Goal: Information Seeking & Learning: Learn about a topic

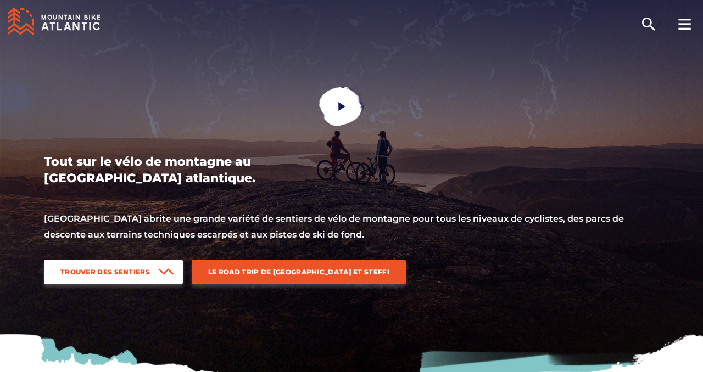
click at [140, 274] on span "Trouver des sentiers" at bounding box center [105, 272] width 90 height 8
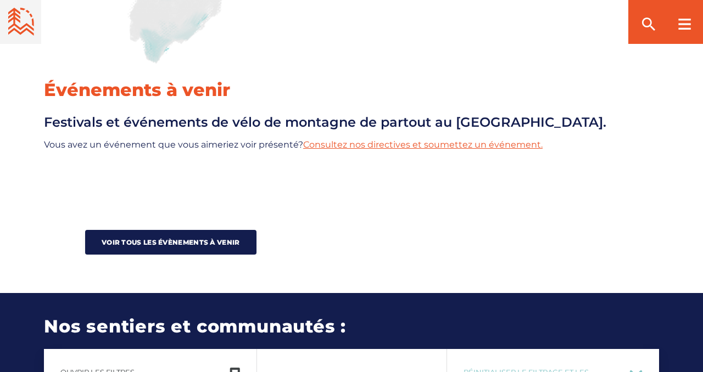
scroll to position [1293, 0]
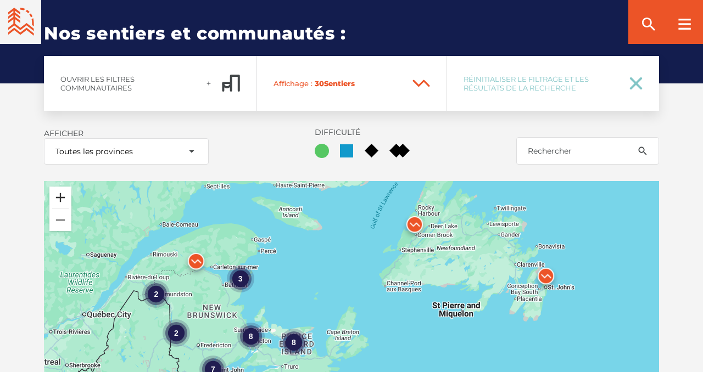
click at [64, 197] on button "Zoom in" at bounding box center [60, 198] width 22 height 22
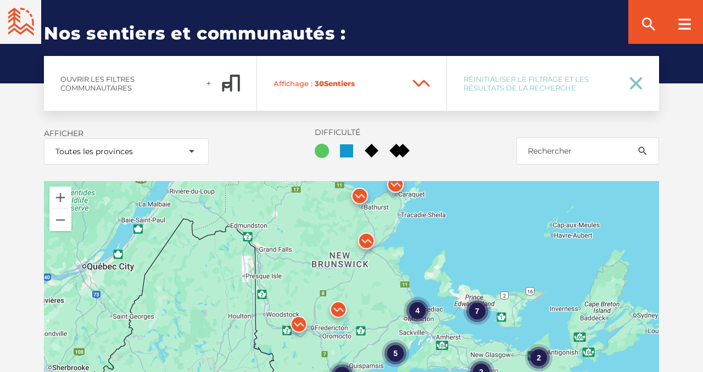
drag, startPoint x: 98, startPoint y: 264, endPoint x: 368, endPoint y: 220, distance: 272.8
click at [368, 220] on div "4 2 7 4 5 2 2 2" at bounding box center [351, 318] width 615 height 275
click at [219, 286] on div "4 2 7 4 5 2 2 2 2 2" at bounding box center [351, 318] width 615 height 275
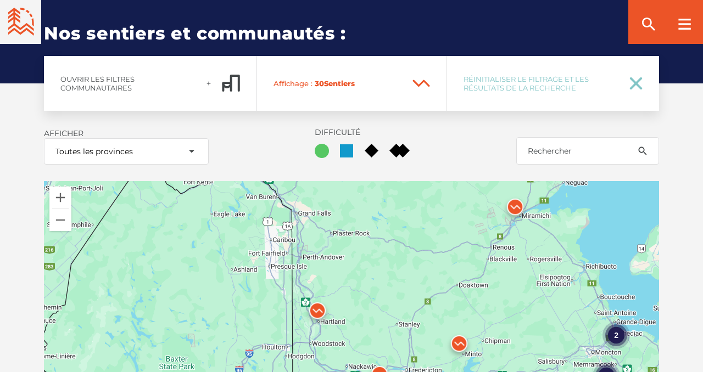
click at [358, 294] on div "2 2 2 2 3 2" at bounding box center [351, 318] width 615 height 275
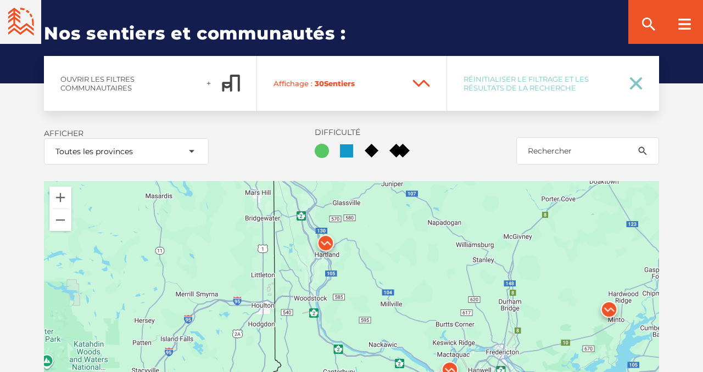
drag, startPoint x: 323, startPoint y: 327, endPoint x: 371, endPoint y: 231, distance: 107.1
click at [371, 231] on div at bounding box center [351, 318] width 615 height 275
click at [325, 243] on img at bounding box center [325, 246] width 33 height 33
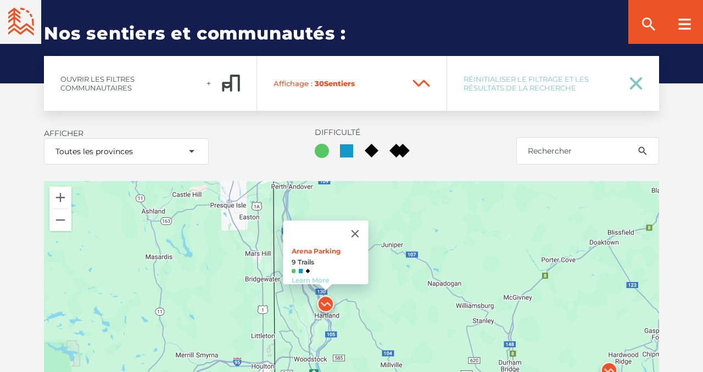
click at [317, 276] on link "Learn More" at bounding box center [310, 280] width 37 height 8
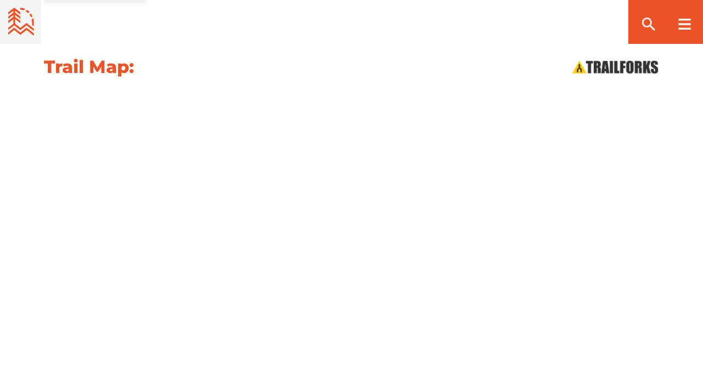
scroll to position [1116, 0]
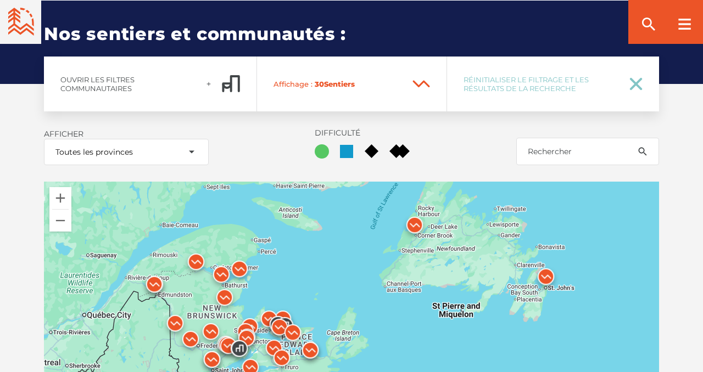
scroll to position [1293, 0]
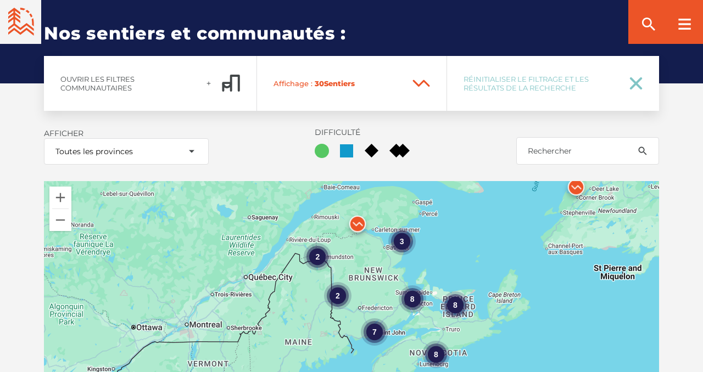
drag, startPoint x: 142, startPoint y: 335, endPoint x: 304, endPoint y: 298, distance: 166.8
click at [304, 298] on div "8 7 2 3 8 8 2" at bounding box center [351, 318] width 615 height 275
click at [260, 270] on div "8 7 2 3 8 8 2" at bounding box center [351, 318] width 615 height 275
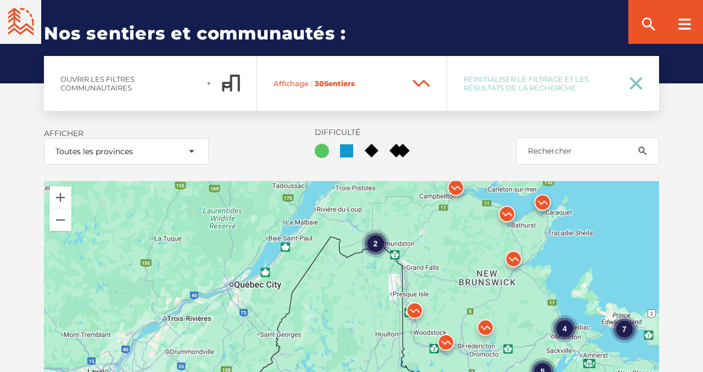
click at [260, 270] on div "4 2 7 4 5 2 2 2 2" at bounding box center [351, 318] width 615 height 275
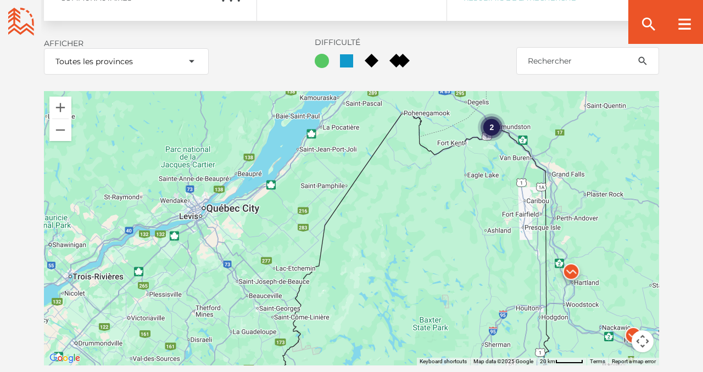
scroll to position [1388, 0]
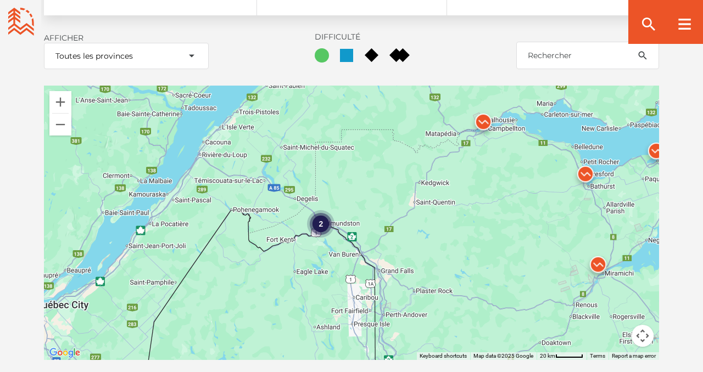
drag, startPoint x: 453, startPoint y: 175, endPoint x: 281, endPoint y: 277, distance: 200.5
click at [281, 277] on div "2" at bounding box center [351, 223] width 615 height 275
click at [270, 224] on div "2" at bounding box center [351, 223] width 615 height 275
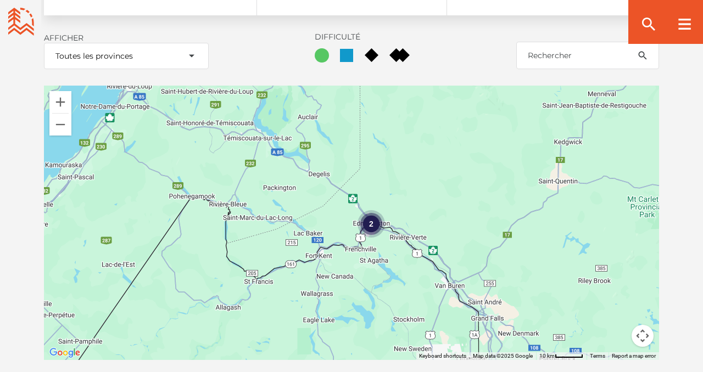
click at [270, 224] on div "2" at bounding box center [351, 223] width 615 height 275
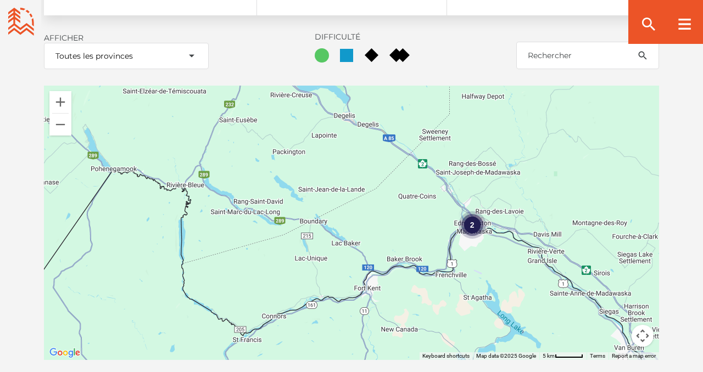
click at [349, 218] on div "2" at bounding box center [351, 223] width 615 height 275
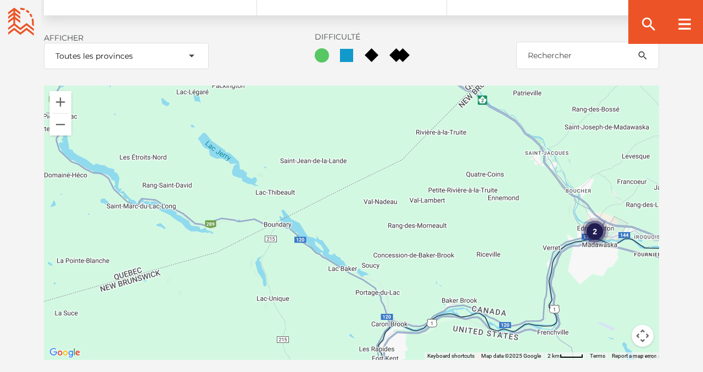
click at [466, 213] on div "2" at bounding box center [351, 223] width 615 height 275
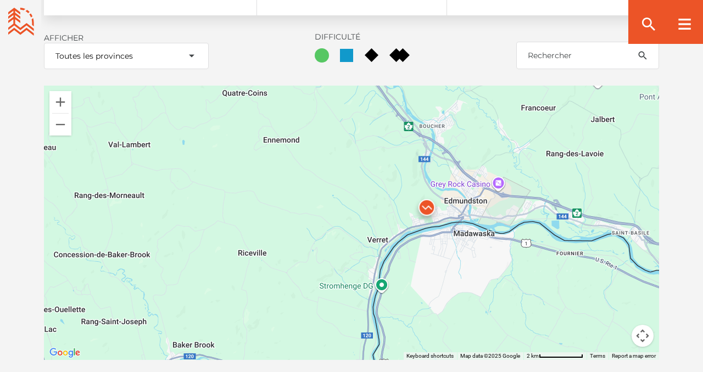
drag, startPoint x: 528, startPoint y: 236, endPoint x: 241, endPoint y: 188, distance: 291.7
click at [241, 190] on div at bounding box center [351, 223] width 615 height 275
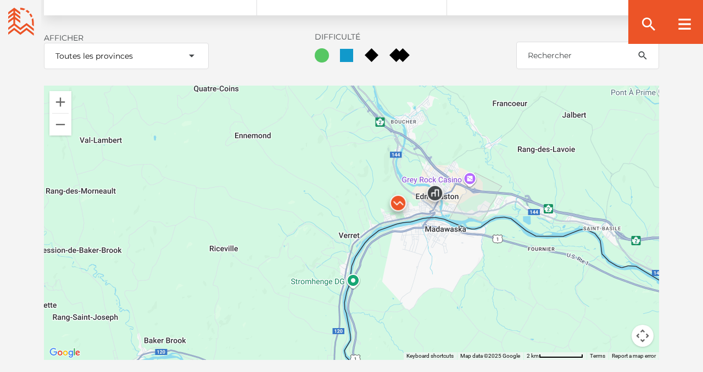
click at [436, 193] on img at bounding box center [435, 196] width 33 height 33
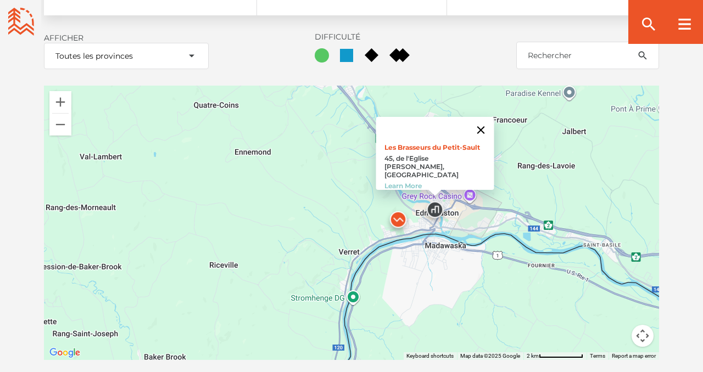
click at [483, 131] on button "Close" at bounding box center [481, 130] width 26 height 26
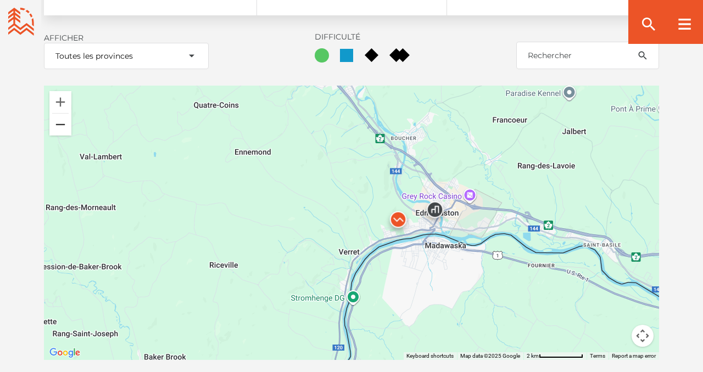
click at [62, 129] on button "Zoom out" at bounding box center [60, 125] width 22 height 22
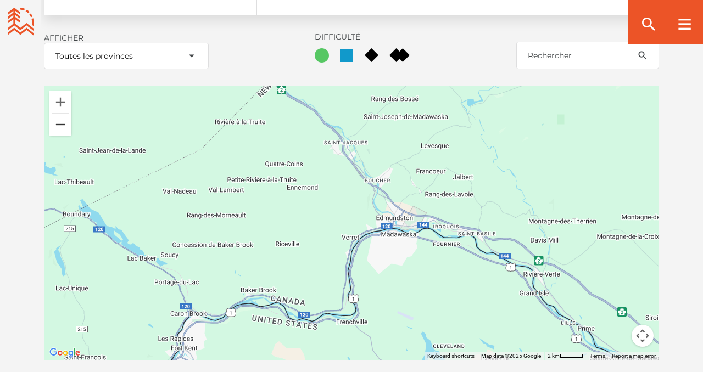
click at [62, 129] on button "Zoom out" at bounding box center [60, 125] width 22 height 22
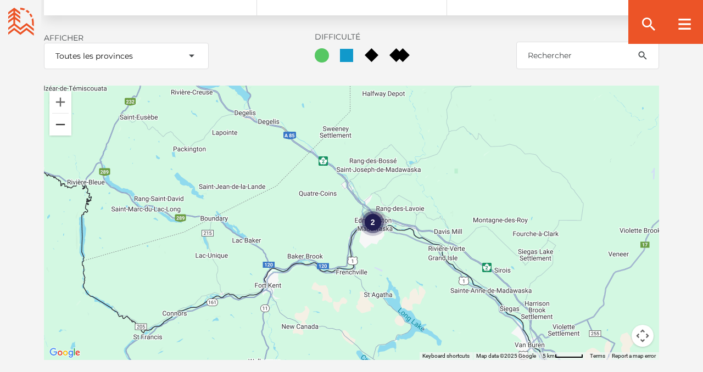
click at [62, 129] on button "Zoom out" at bounding box center [60, 125] width 22 height 22
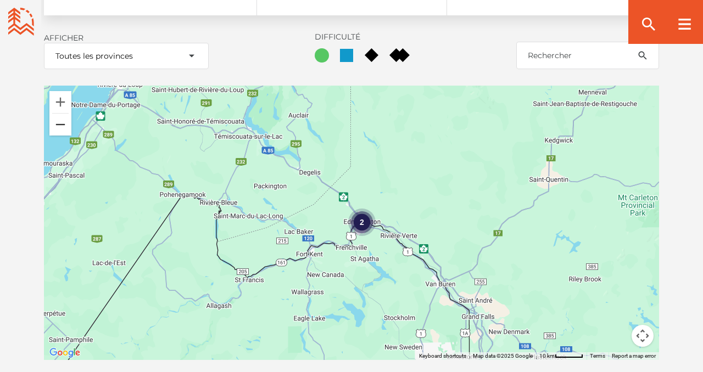
click at [62, 129] on button "Zoom out" at bounding box center [60, 125] width 22 height 22
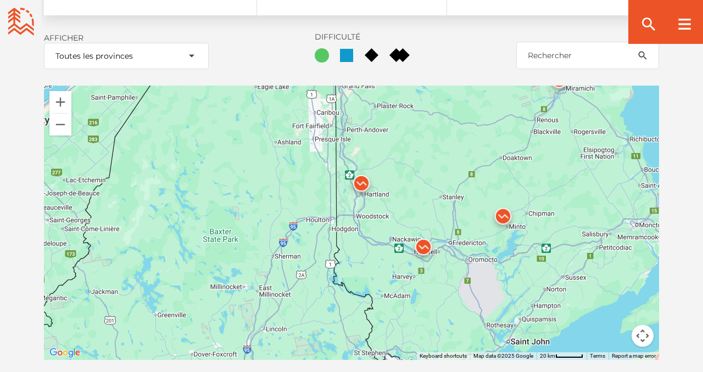
drag, startPoint x: 407, startPoint y: 322, endPoint x: 331, endPoint y: 138, distance: 199.5
click at [331, 138] on div "2" at bounding box center [351, 223] width 615 height 275
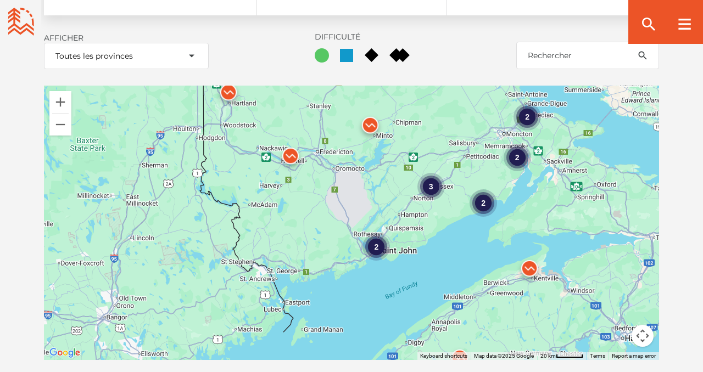
drag, startPoint x: 477, startPoint y: 299, endPoint x: 343, endPoint y: 208, distance: 162.1
click at [343, 208] on div "2 2 2 2 3 2" at bounding box center [351, 223] width 615 height 275
click at [341, 219] on div "2 2 2 2 3 2 4 4 2" at bounding box center [351, 223] width 615 height 275
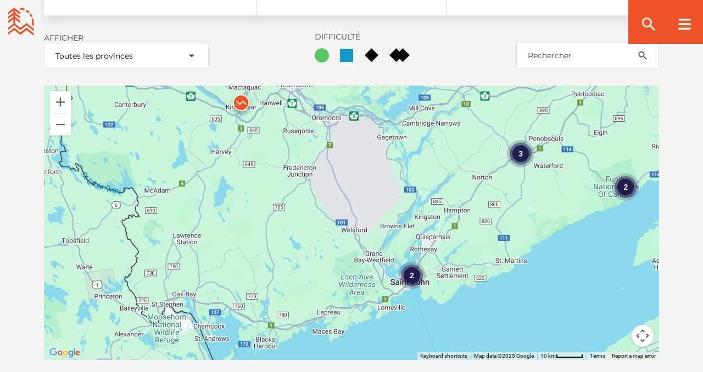
click at [407, 276] on div "2" at bounding box center [411, 274] width 27 height 27
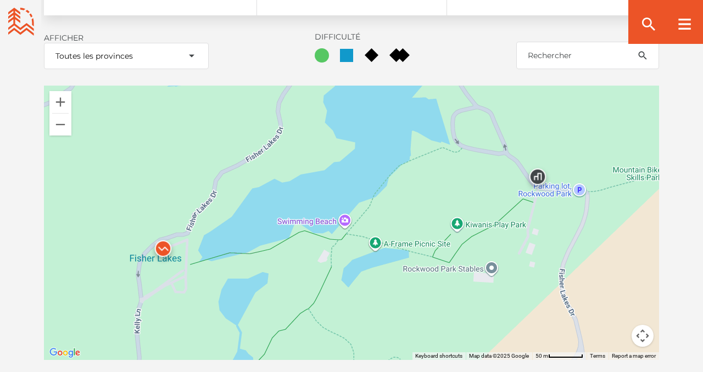
click at [163, 244] on img at bounding box center [163, 251] width 33 height 33
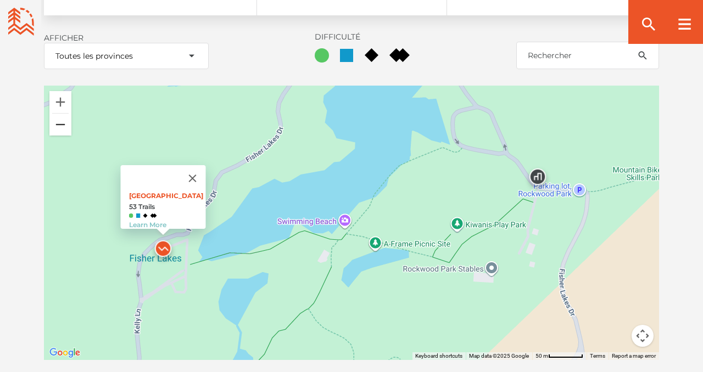
click at [64, 123] on button "Zoom out" at bounding box center [60, 125] width 22 height 22
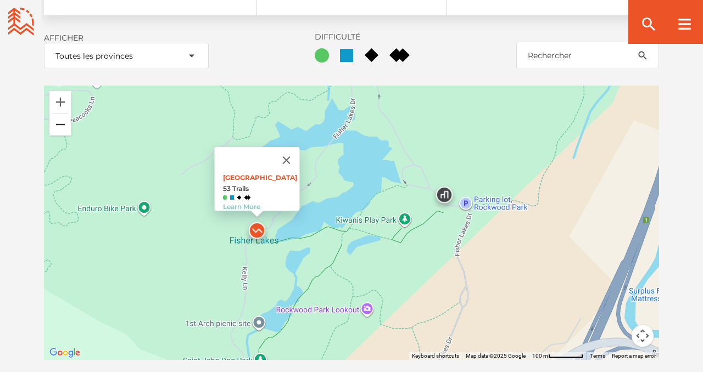
click at [64, 123] on button "Zoom out" at bounding box center [60, 125] width 22 height 22
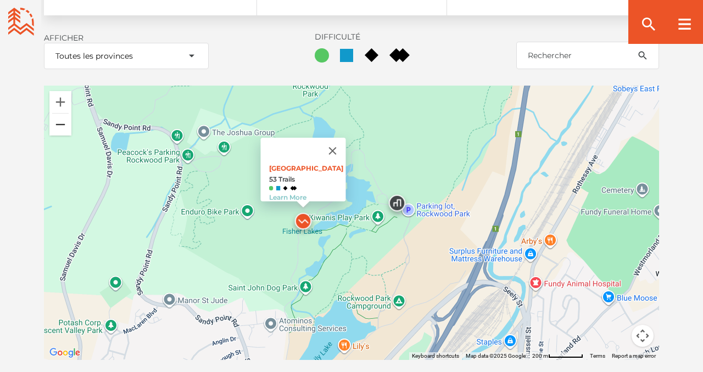
click at [64, 123] on button "Zoom out" at bounding box center [60, 125] width 22 height 22
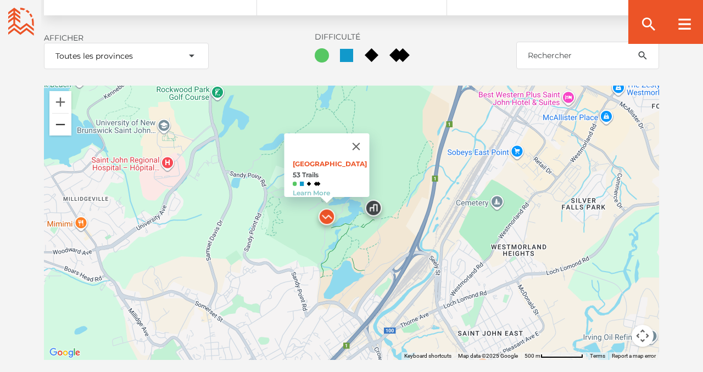
click at [64, 123] on button "Zoom out" at bounding box center [60, 125] width 22 height 22
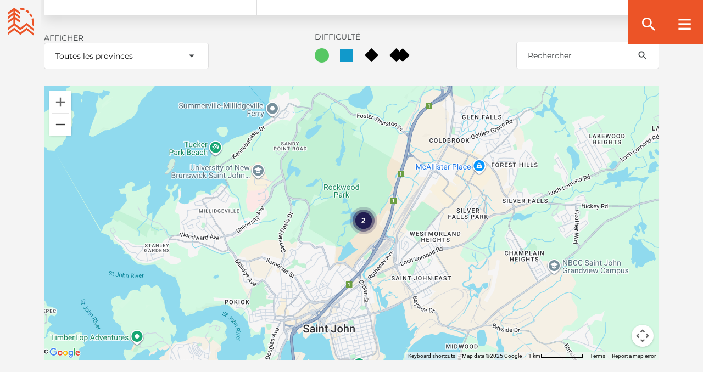
click at [64, 124] on button "Zoom out" at bounding box center [60, 125] width 22 height 22
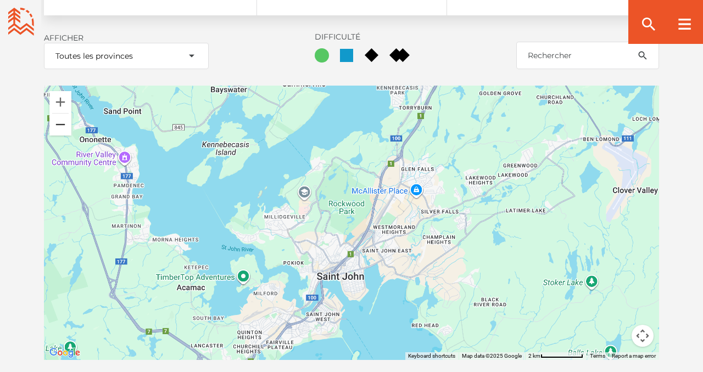
click at [64, 124] on button "Zoom out" at bounding box center [60, 125] width 22 height 22
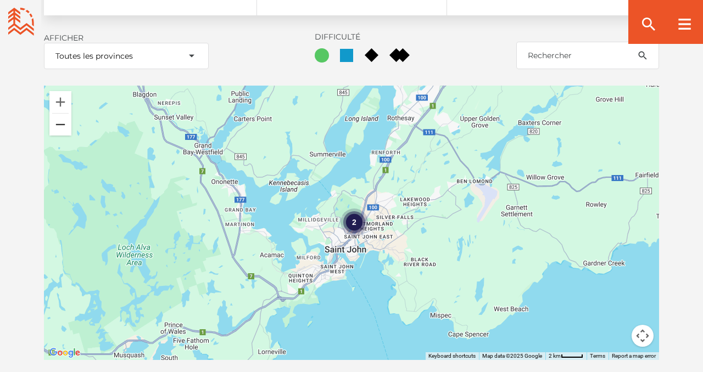
click at [64, 124] on button "Zoom out" at bounding box center [60, 125] width 22 height 22
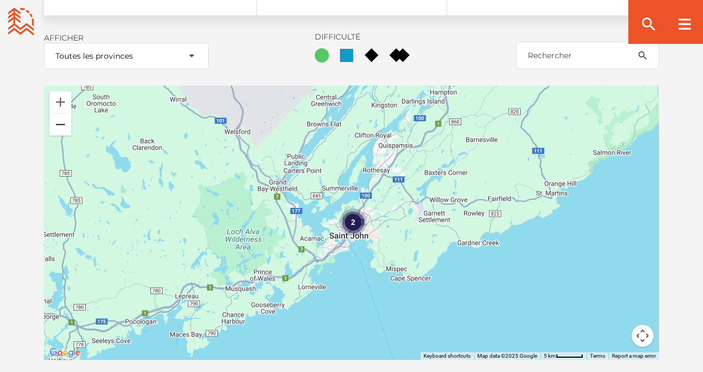
click at [64, 124] on button "Zoom out" at bounding box center [60, 125] width 22 height 22
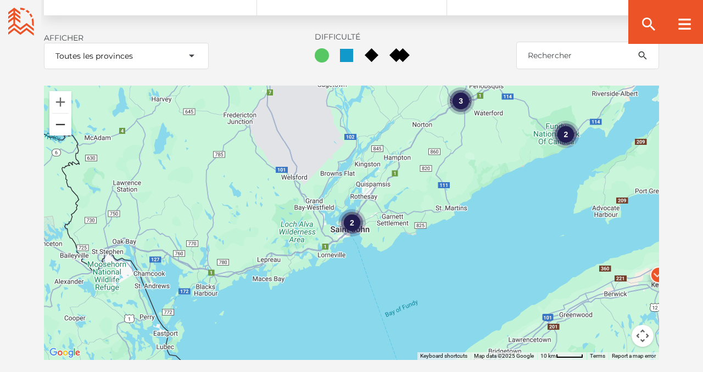
click at [64, 124] on button "Zoom out" at bounding box center [60, 125] width 22 height 22
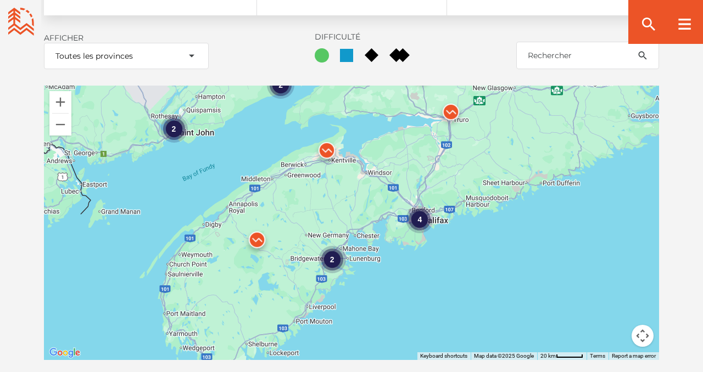
drag, startPoint x: 510, startPoint y: 304, endPoint x: 330, endPoint y: 208, distance: 203.7
click at [330, 210] on div "2 2 4 4 2 2 3 2" at bounding box center [351, 223] width 615 height 275
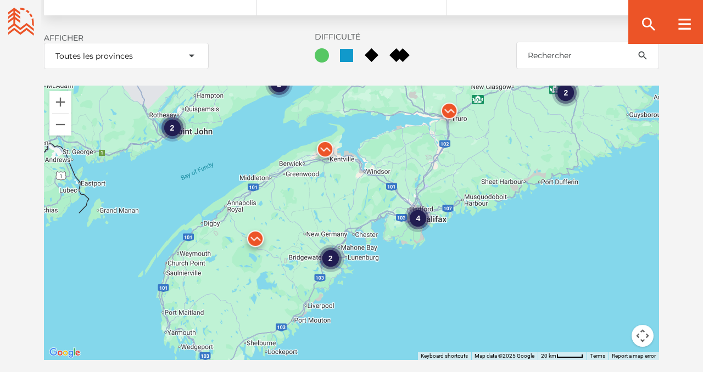
click at [259, 239] on img at bounding box center [255, 241] width 33 height 33
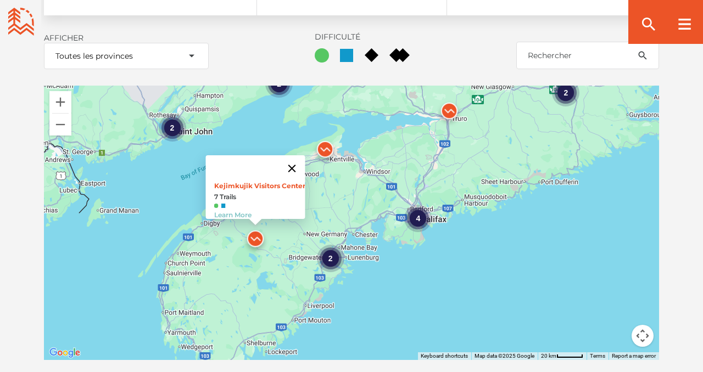
click at [299, 162] on button "Close" at bounding box center [292, 168] width 26 height 26
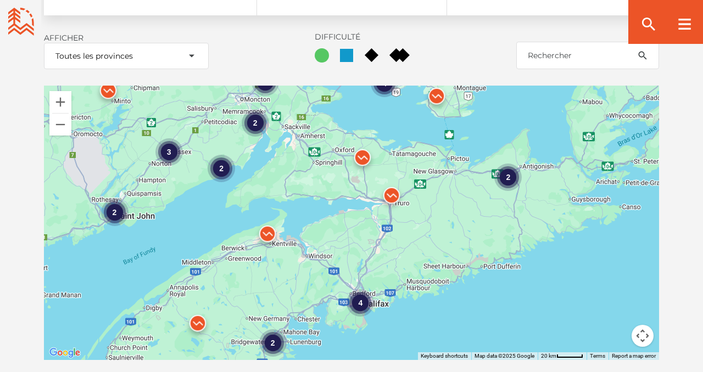
drag, startPoint x: 494, startPoint y: 166, endPoint x: 435, endPoint y: 253, distance: 105.0
click at [435, 253] on div "2 2 4 4 2 2 3 2 2" at bounding box center [351, 223] width 615 height 275
click at [390, 194] on img at bounding box center [391, 198] width 33 height 33
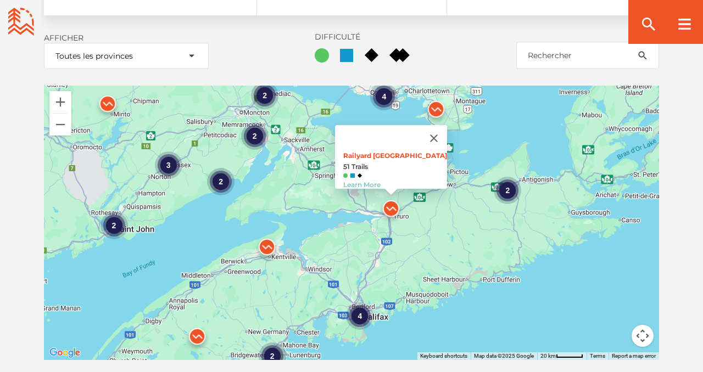
click at [359, 198] on div "2 2 4 4 2 2 3 2 2 Railyard Mountain Bike Park 51 Trails Learn More" at bounding box center [351, 223] width 615 height 275
click at [363, 213] on div "2 2 4 4 2 2 3 2 2 Railyard Mountain Bike Park 51 Trails Learn More" at bounding box center [351, 223] width 615 height 275
click at [471, 234] on div "2 2 4 4 2 2 3 2 2 Railyard Mountain Bike Park 51 Trails Learn More" at bounding box center [351, 223] width 615 height 275
click at [437, 133] on button "Close" at bounding box center [434, 138] width 26 height 26
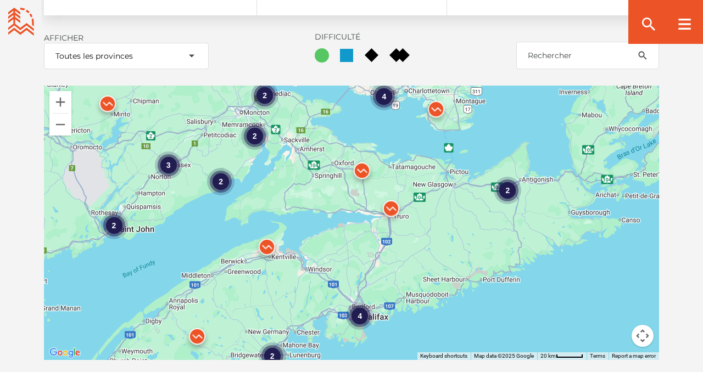
click at [361, 170] on img at bounding box center [362, 173] width 33 height 33
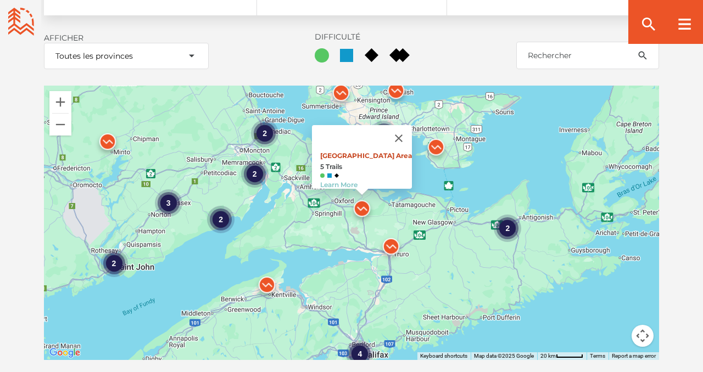
click at [357, 152] on link "Main Parking Area" at bounding box center [366, 156] width 92 height 8
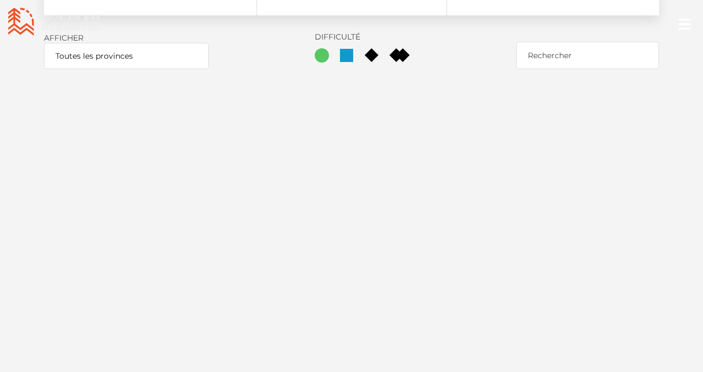
scroll to position [1388, 0]
